Goal: Entertainment & Leisure: Consume media (video, audio)

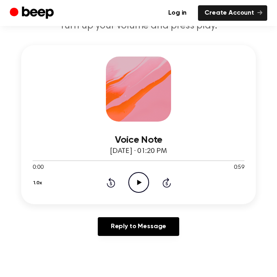
scroll to position [98, 0]
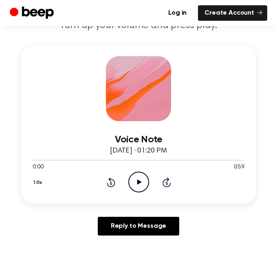
click at [144, 186] on icon "Play Audio" at bounding box center [138, 182] width 21 height 21
click at [109, 179] on icon at bounding box center [111, 182] width 9 height 10
click at [141, 177] on icon "Play Audio" at bounding box center [138, 182] width 21 height 21
click at [129, 183] on circle at bounding box center [139, 182] width 20 height 20
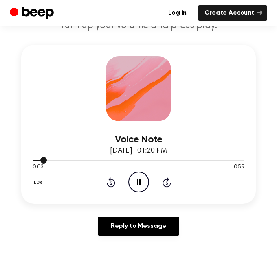
click at [109, 160] on div at bounding box center [139, 160] width 212 height 1
click at [125, 160] on div at bounding box center [139, 160] width 212 height 1
click at [151, 158] on div at bounding box center [139, 160] width 212 height 7
click at [165, 181] on icon "Skip 5 seconds" at bounding box center [166, 182] width 9 height 11
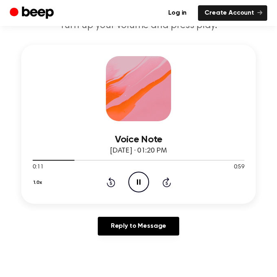
click at [165, 181] on icon "Skip 5 seconds" at bounding box center [166, 182] width 9 height 11
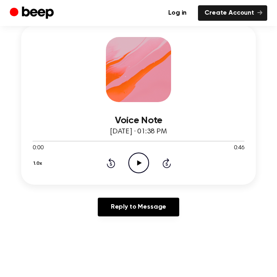
scroll to position [120, 0]
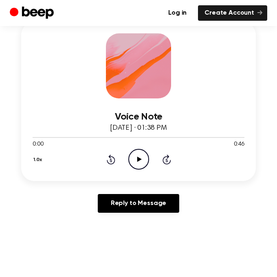
click at [138, 152] on icon "Play Audio" at bounding box center [138, 159] width 21 height 21
click at [175, 134] on div at bounding box center [139, 137] width 212 height 7
click at [135, 160] on icon "Play Audio" at bounding box center [138, 159] width 21 height 21
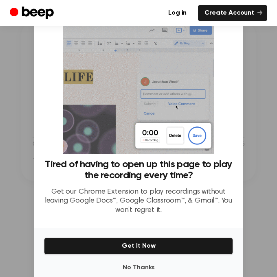
click at [265, 55] on div at bounding box center [138, 138] width 277 height 277
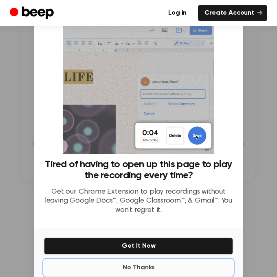
click at [138, 265] on button "No Thanks" at bounding box center [138, 268] width 189 height 16
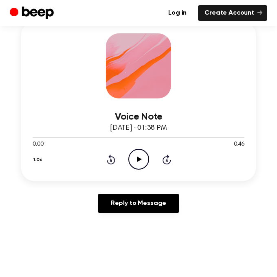
click at [142, 157] on icon "Play Audio" at bounding box center [138, 159] width 21 height 21
click at [136, 164] on icon "Pause Audio" at bounding box center [138, 159] width 21 height 21
click at [167, 163] on icon at bounding box center [166, 160] width 9 height 10
click at [109, 155] on icon at bounding box center [111, 160] width 9 height 10
click at [138, 160] on icon at bounding box center [139, 159] width 4 height 5
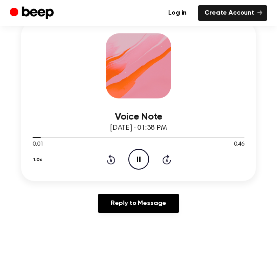
click at [108, 160] on icon "Rewind 5 seconds" at bounding box center [110, 159] width 9 height 11
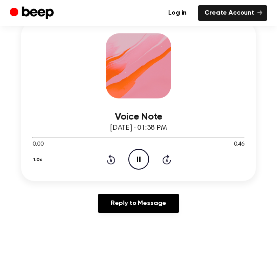
click at [108, 160] on icon "Rewind 5 seconds" at bounding box center [110, 159] width 9 height 11
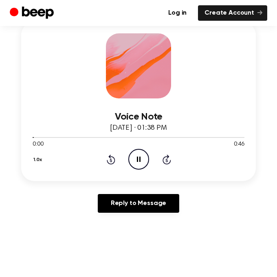
click at [108, 160] on icon "Rewind 5 seconds" at bounding box center [110, 159] width 9 height 11
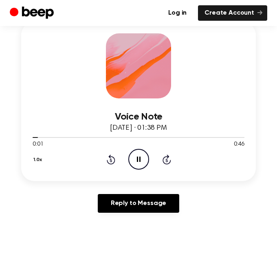
click at [108, 160] on icon "Rewind 5 seconds" at bounding box center [110, 159] width 9 height 11
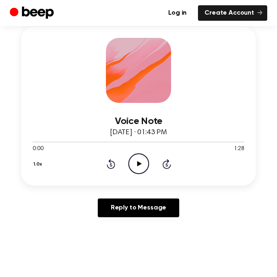
scroll to position [120, 0]
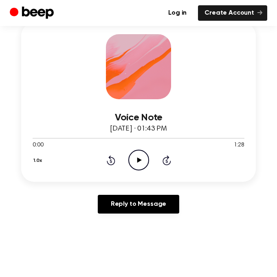
click at [128, 161] on icon "Play Audio" at bounding box center [138, 160] width 21 height 21
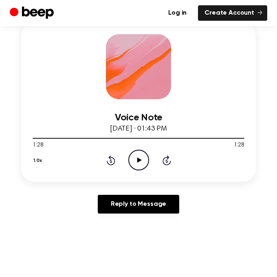
click at [128, 161] on icon "Play Audio" at bounding box center [138, 160] width 21 height 21
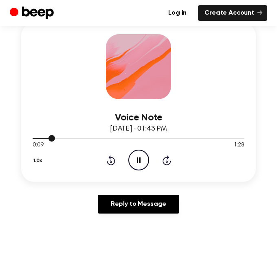
click at [207, 138] on div at bounding box center [139, 138] width 212 height 1
click at [166, 166] on div "1.0x Rewind 5 seconds Pause Audio Skip 5 seconds" at bounding box center [139, 160] width 212 height 21
click at [166, 162] on icon at bounding box center [166, 161] width 2 height 3
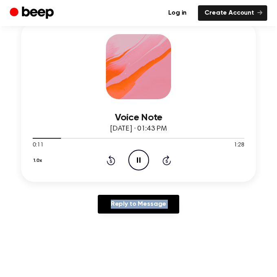
click at [166, 162] on icon at bounding box center [166, 161] width 2 height 3
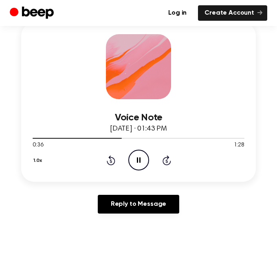
click at [166, 162] on icon at bounding box center [166, 161] width 2 height 3
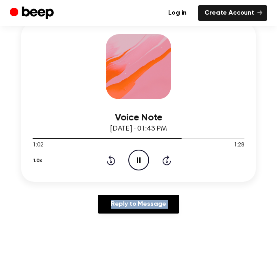
click at [166, 162] on icon at bounding box center [166, 161] width 2 height 3
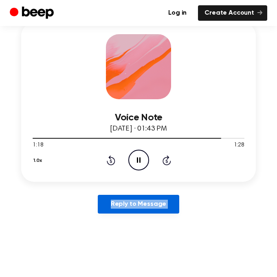
click at [171, 195] on link "Reply to Message" at bounding box center [138, 204] width 81 height 19
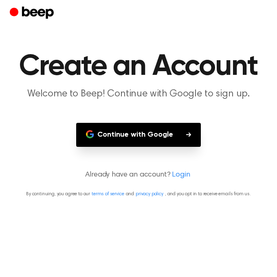
click at [51, 153] on main "Create an Account Welcome to Beep! Continue with Google to sign up. Continue wi…" at bounding box center [138, 138] width 277 height 277
click at [110, 221] on main "Create an Account Welcome to Beep! Continue with Google to sign up. Continue wi…" at bounding box center [138, 138] width 277 height 277
click at [42, 162] on main "Create an Account Welcome to Beep! Continue with Google to sign up. Continue wi…" at bounding box center [138, 138] width 277 height 277
click at [67, 17] on div at bounding box center [138, 13] width 257 height 26
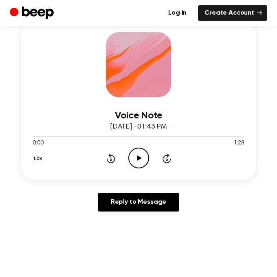
scroll to position [128, 0]
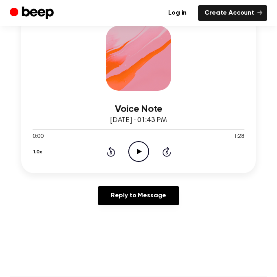
click at [139, 153] on icon "Play Audio" at bounding box center [138, 151] width 21 height 21
click at [168, 154] on icon "Skip 5 seconds" at bounding box center [166, 152] width 9 height 11
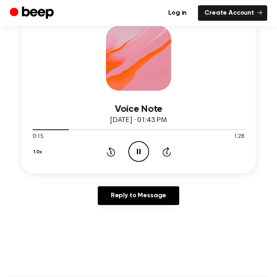
click at [168, 154] on icon "Skip 5 seconds" at bounding box center [166, 152] width 9 height 11
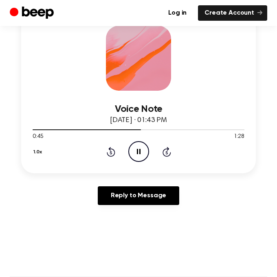
click at [168, 154] on icon "Skip 5 seconds" at bounding box center [166, 152] width 9 height 11
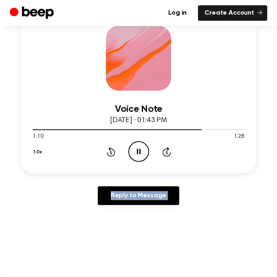
click at [168, 154] on icon "Skip 5 seconds" at bounding box center [166, 152] width 9 height 11
click at [115, 149] on div "1.0x Rewind 5 seconds Pause Audio Skip 5 seconds" at bounding box center [139, 151] width 212 height 21
click at [111, 151] on icon "Rewind 5 seconds" at bounding box center [110, 152] width 9 height 11
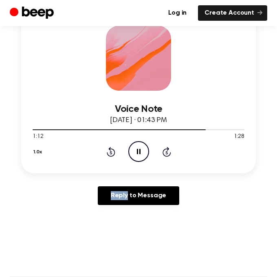
click at [111, 151] on icon "Rewind 5 seconds" at bounding box center [110, 152] width 9 height 11
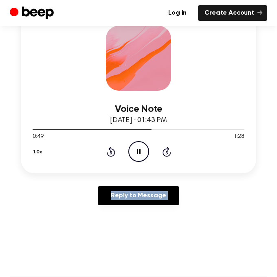
click at [111, 151] on icon "Rewind 5 seconds" at bounding box center [110, 152] width 9 height 11
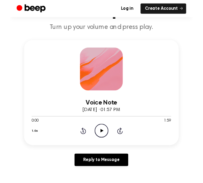
scroll to position [85, 0]
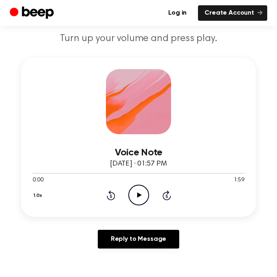
click at [138, 198] on icon "Play Audio" at bounding box center [138, 195] width 21 height 21
click at [126, 89] on div at bounding box center [138, 101] width 65 height 65
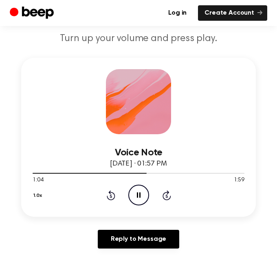
click at [126, 89] on div at bounding box center [138, 101] width 65 height 65
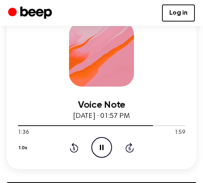
click at [98, 156] on icon "Pause Audio" at bounding box center [102, 147] width 21 height 21
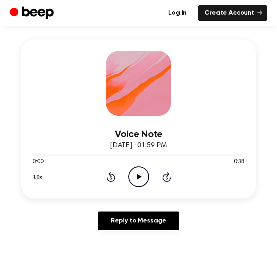
scroll to position [105, 0]
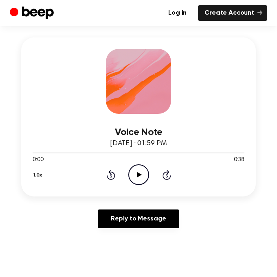
click at [144, 181] on icon "Play Audio" at bounding box center [138, 174] width 21 height 21
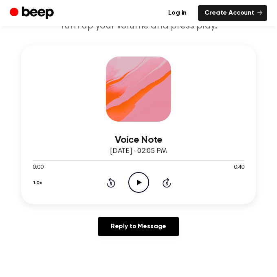
scroll to position [105, 0]
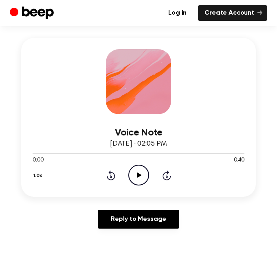
click at [138, 177] on icon "Play Audio" at bounding box center [138, 175] width 21 height 21
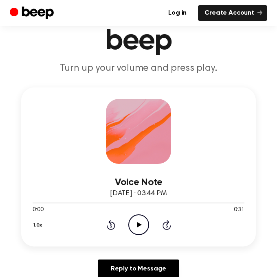
scroll to position [65, 0]
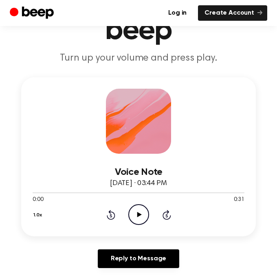
click at [142, 213] on icon "Play Audio" at bounding box center [138, 214] width 21 height 21
click at [114, 212] on icon "Rewind 5 seconds" at bounding box center [110, 215] width 9 height 11
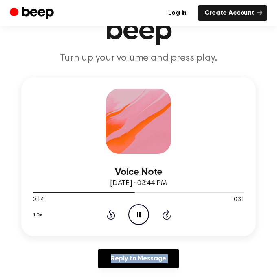
click at [114, 212] on icon "Rewind 5 seconds" at bounding box center [110, 215] width 9 height 11
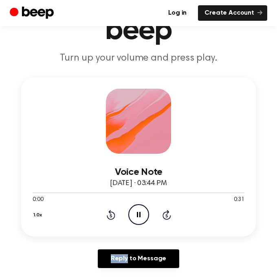
click at [114, 212] on icon "Rewind 5 seconds" at bounding box center [110, 215] width 9 height 11
click at [112, 212] on icon at bounding box center [111, 215] width 9 height 10
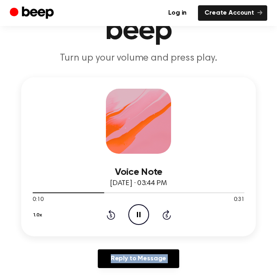
click at [112, 212] on icon at bounding box center [111, 215] width 9 height 10
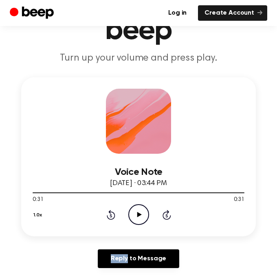
click at [143, 225] on icon "Play Audio" at bounding box center [138, 214] width 21 height 21
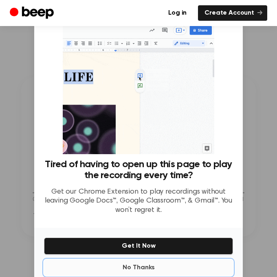
click at [142, 265] on button "No Thanks" at bounding box center [138, 268] width 189 height 16
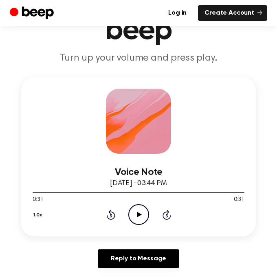
click at [134, 213] on icon "Play Audio" at bounding box center [138, 214] width 21 height 21
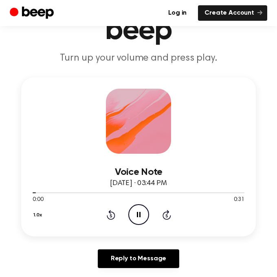
click at [134, 213] on icon "Pause Audio" at bounding box center [138, 214] width 21 height 21
click at [134, 213] on icon "Play Audio" at bounding box center [138, 214] width 21 height 21
click at [134, 213] on icon "Pause Audio" at bounding box center [138, 214] width 21 height 21
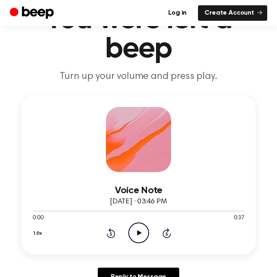
scroll to position [50, 0]
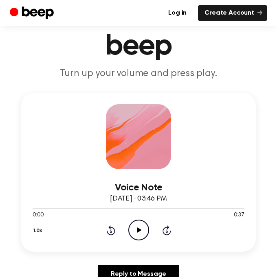
click at [144, 230] on icon "Play Audio" at bounding box center [138, 230] width 21 height 21
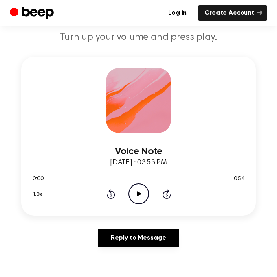
scroll to position [92, 0]
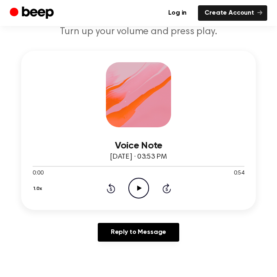
click at [134, 189] on icon "Play Audio" at bounding box center [138, 188] width 21 height 21
click at [135, 185] on icon "Play Audio" at bounding box center [138, 188] width 21 height 21
click at [111, 186] on icon at bounding box center [111, 189] width 9 height 10
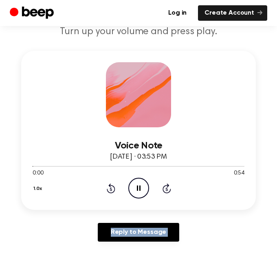
click at [111, 186] on icon at bounding box center [111, 189] width 9 height 10
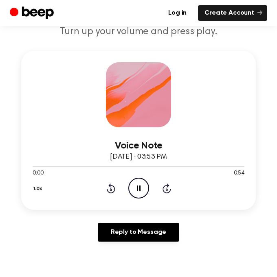
click at [111, 186] on icon at bounding box center [111, 189] width 9 height 10
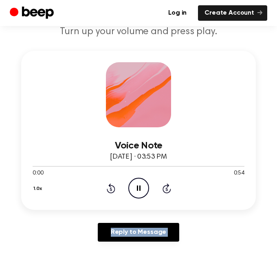
click at [111, 186] on icon at bounding box center [111, 189] width 9 height 10
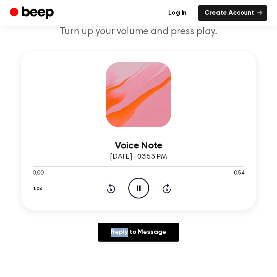
click at [111, 186] on icon at bounding box center [111, 189] width 9 height 10
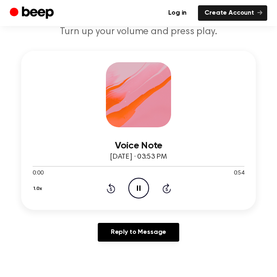
click at [111, 186] on icon at bounding box center [111, 189] width 9 height 10
click at [116, 188] on div "1.0x Rewind 5 seconds Pause Audio Skip 5 seconds" at bounding box center [139, 188] width 212 height 21
click at [109, 188] on icon "Rewind 5 seconds" at bounding box center [110, 188] width 9 height 11
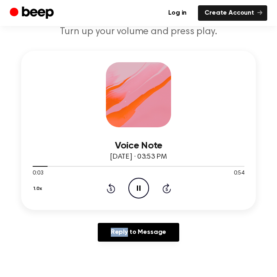
click at [109, 188] on icon "Rewind 5 seconds" at bounding box center [110, 188] width 9 height 11
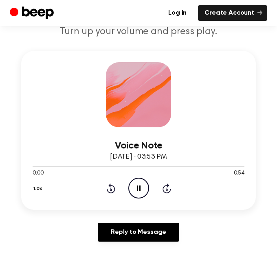
click at [109, 188] on icon "Rewind 5 seconds" at bounding box center [110, 188] width 9 height 11
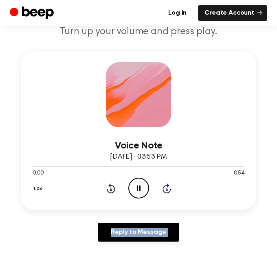
click at [109, 188] on icon "Rewind 5 seconds" at bounding box center [110, 188] width 9 height 11
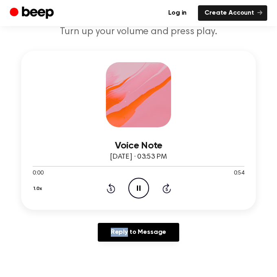
click at [109, 188] on icon "Rewind 5 seconds" at bounding box center [110, 188] width 9 height 11
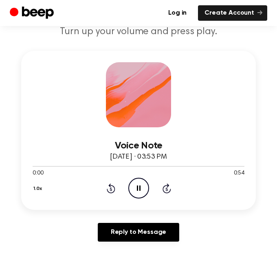
click at [109, 188] on icon "Rewind 5 seconds" at bounding box center [110, 188] width 9 height 11
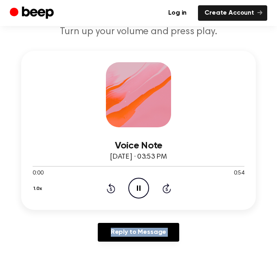
click at [109, 188] on icon "Rewind 5 seconds" at bounding box center [110, 188] width 9 height 11
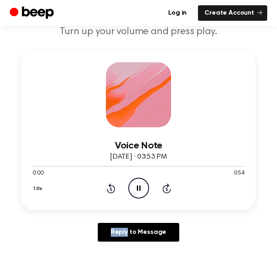
click at [109, 188] on icon "Rewind 5 seconds" at bounding box center [110, 188] width 9 height 11
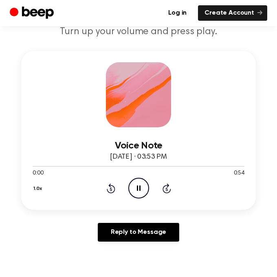
click at [109, 188] on icon "Rewind 5 seconds" at bounding box center [110, 188] width 9 height 11
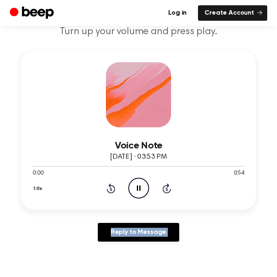
click at [109, 188] on icon "Rewind 5 seconds" at bounding box center [110, 188] width 9 height 11
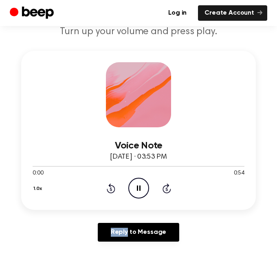
click at [109, 188] on icon "Rewind 5 seconds" at bounding box center [110, 188] width 9 height 11
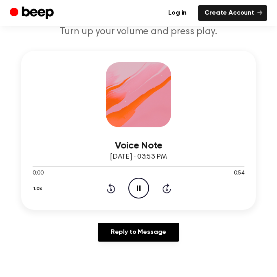
click at [109, 188] on icon "Rewind 5 seconds" at bounding box center [110, 188] width 9 height 11
click at [162, 143] on h3 "Voice Note" at bounding box center [139, 145] width 212 height 11
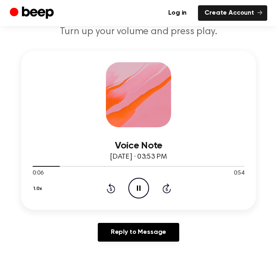
click at [162, 143] on h3 "Voice Note" at bounding box center [139, 145] width 212 height 11
click at [110, 188] on icon at bounding box center [110, 189] width 2 height 3
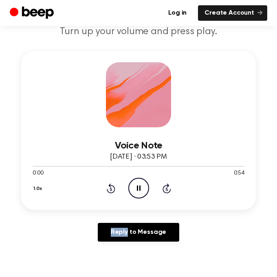
click at [110, 188] on icon at bounding box center [110, 189] width 2 height 3
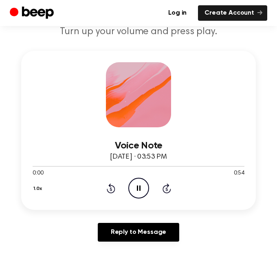
click at [110, 188] on icon at bounding box center [110, 189] width 2 height 3
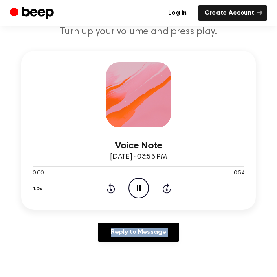
click at [110, 188] on icon at bounding box center [110, 189] width 2 height 3
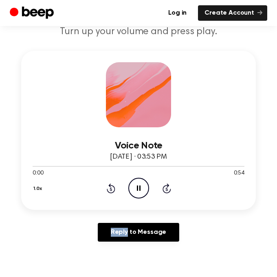
click at [110, 188] on icon at bounding box center [110, 189] width 2 height 3
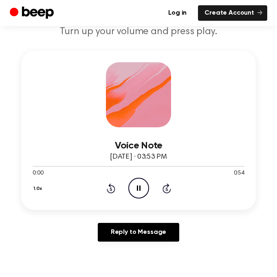
click at [110, 188] on icon at bounding box center [110, 189] width 2 height 3
click at [109, 192] on icon at bounding box center [111, 189] width 9 height 10
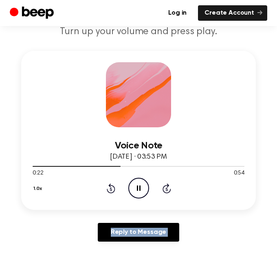
click at [109, 192] on icon at bounding box center [111, 189] width 9 height 10
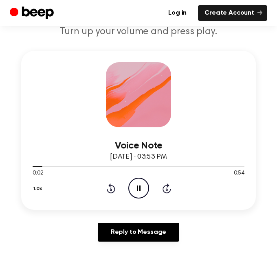
click at [109, 192] on icon at bounding box center [111, 189] width 9 height 10
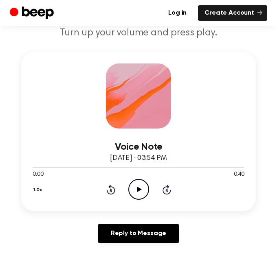
scroll to position [94, 0]
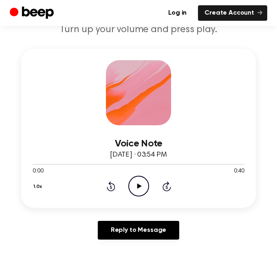
click at [140, 184] on icon "Play Audio" at bounding box center [138, 186] width 21 height 21
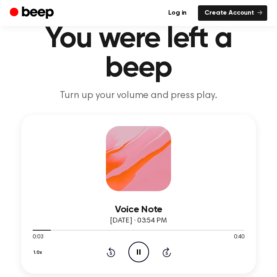
scroll to position [28, 0]
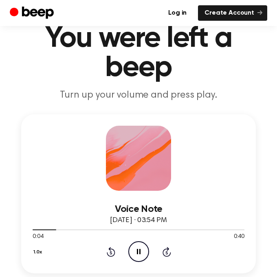
click at [135, 258] on icon "Pause Audio" at bounding box center [138, 251] width 21 height 21
click at [135, 258] on icon "Play Audio" at bounding box center [138, 251] width 21 height 21
click at [135, 258] on icon "Pause Audio" at bounding box center [138, 251] width 21 height 21
click at [115, 256] on icon "Rewind 5 seconds" at bounding box center [110, 252] width 9 height 11
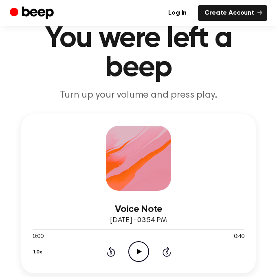
click at [115, 256] on icon "Rewind 5 seconds" at bounding box center [110, 252] width 9 height 11
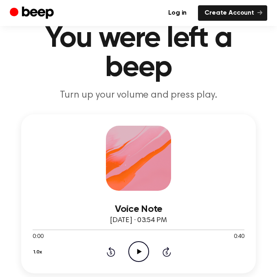
click at [115, 256] on icon "Rewind 5 seconds" at bounding box center [110, 252] width 9 height 11
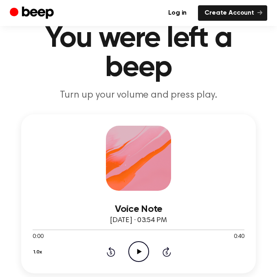
click at [115, 256] on icon "Rewind 5 seconds" at bounding box center [110, 252] width 9 height 11
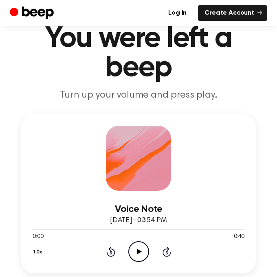
click at [135, 251] on icon "Play Audio" at bounding box center [138, 251] width 21 height 21
click at [135, 251] on icon "Pause Audio" at bounding box center [138, 251] width 21 height 21
click at [133, 253] on icon "Play Audio" at bounding box center [138, 251] width 21 height 21
click at [112, 250] on icon "Rewind 5 seconds" at bounding box center [110, 252] width 9 height 11
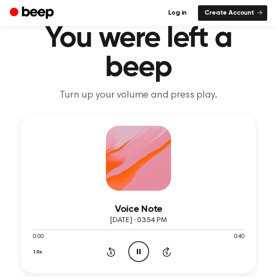
click at [112, 250] on icon "Rewind 5 seconds" at bounding box center [110, 252] width 9 height 11
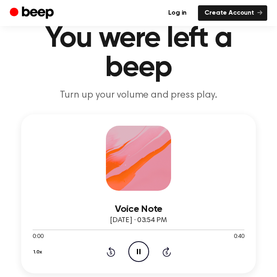
click at [112, 250] on icon "Rewind 5 seconds" at bounding box center [110, 252] width 9 height 11
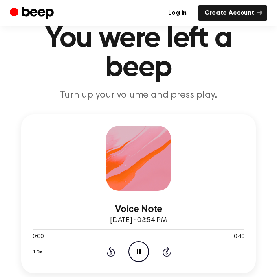
click at [112, 250] on icon "Rewind 5 seconds" at bounding box center [110, 252] width 9 height 11
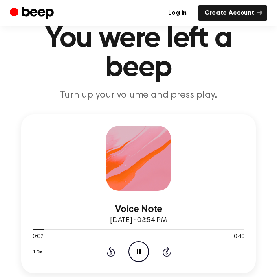
click at [112, 250] on icon "Rewind 5 seconds" at bounding box center [110, 252] width 9 height 11
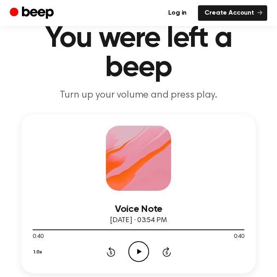
click at [141, 249] on icon "Play Audio" at bounding box center [138, 251] width 21 height 21
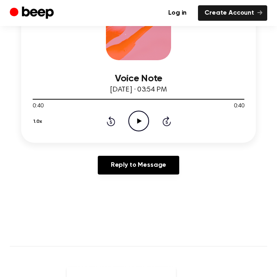
scroll to position [156, 0]
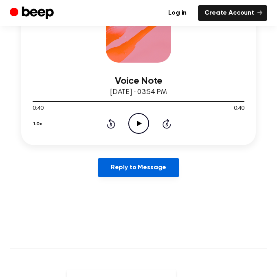
click at [132, 165] on link "Reply to Message" at bounding box center [138, 167] width 81 height 19
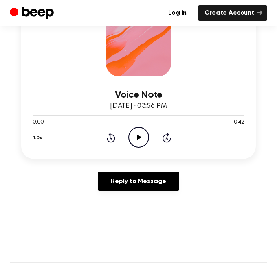
scroll to position [147, 0]
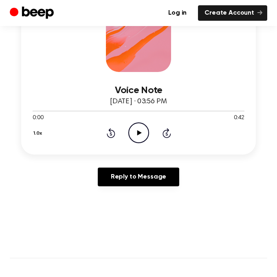
click at [142, 128] on icon "Play Audio" at bounding box center [138, 132] width 21 height 21
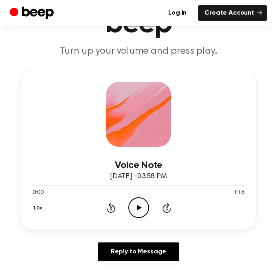
scroll to position [86, 0]
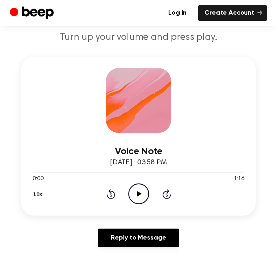
click at [131, 198] on icon "Play Audio" at bounding box center [138, 194] width 21 height 21
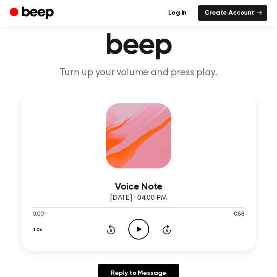
scroll to position [52, 0]
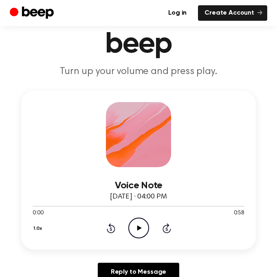
click at [136, 224] on icon "Play Audio" at bounding box center [138, 228] width 21 height 21
click at [105, 231] on div "1.0x Rewind 5 seconds Pause Audio Skip 5 seconds" at bounding box center [139, 228] width 212 height 21
click at [114, 225] on icon "Rewind 5 seconds" at bounding box center [110, 228] width 9 height 11
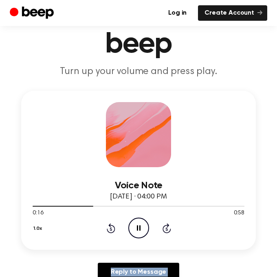
click at [114, 225] on icon "Rewind 5 seconds" at bounding box center [110, 228] width 9 height 11
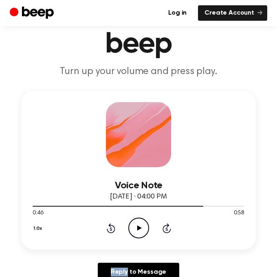
click at [109, 227] on icon "Rewind 5 seconds" at bounding box center [110, 228] width 9 height 11
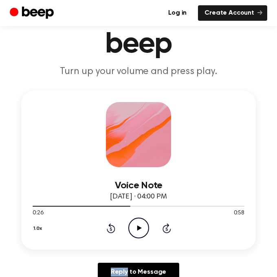
click at [109, 227] on icon "Rewind 5 seconds" at bounding box center [110, 228] width 9 height 11
click at [138, 227] on icon at bounding box center [139, 227] width 4 height 5
click at [138, 227] on icon "Pause Audio" at bounding box center [138, 228] width 21 height 21
click at [114, 227] on icon "Rewind 5 seconds" at bounding box center [110, 228] width 9 height 11
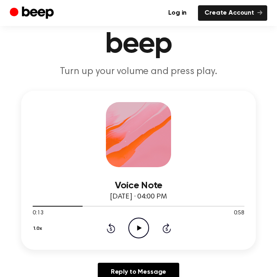
click at [114, 227] on icon "Rewind 5 seconds" at bounding box center [110, 228] width 9 height 11
click at [152, 230] on div "1.0x Rewind 5 seconds Play Audio Skip 5 seconds" at bounding box center [139, 228] width 212 height 21
click at [139, 229] on icon at bounding box center [139, 227] width 4 height 5
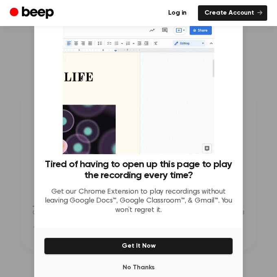
scroll to position [17, 0]
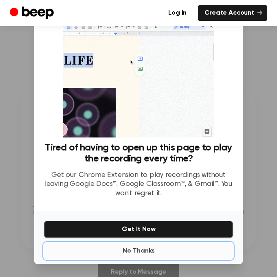
click at [140, 251] on button "No Thanks" at bounding box center [138, 251] width 189 height 16
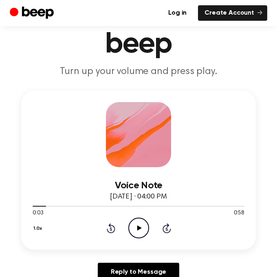
click at [138, 229] on icon at bounding box center [139, 227] width 4 height 5
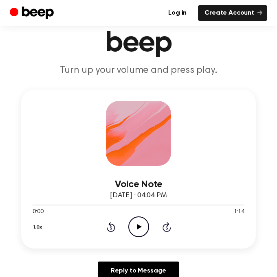
scroll to position [59, 0]
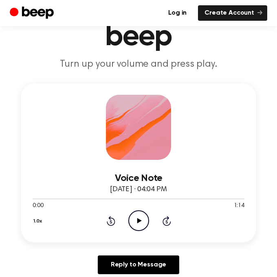
click at [133, 226] on icon "Play Audio" at bounding box center [138, 220] width 21 height 21
click at [108, 222] on icon "Rewind 5 seconds" at bounding box center [110, 221] width 9 height 11
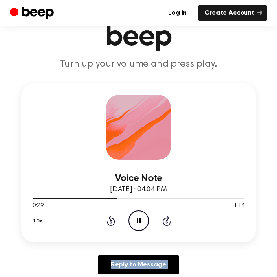
click at [108, 222] on icon "Rewind 5 seconds" at bounding box center [110, 221] width 9 height 11
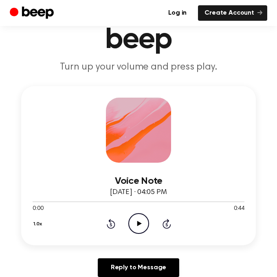
scroll to position [56, 0]
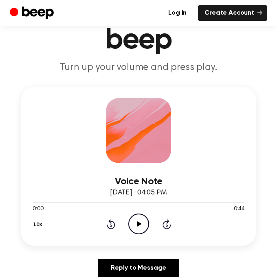
click at [140, 227] on icon "Play Audio" at bounding box center [138, 224] width 21 height 21
